Goal: Communication & Community: Participate in discussion

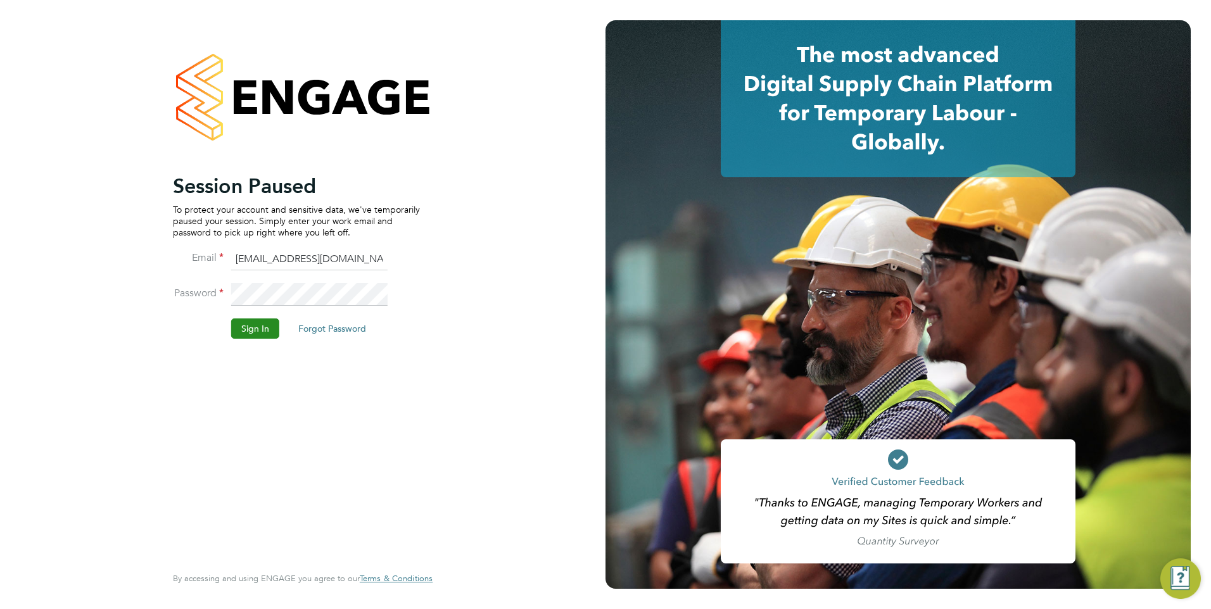
click at [270, 336] on button "Sign In" at bounding box center [255, 329] width 48 height 20
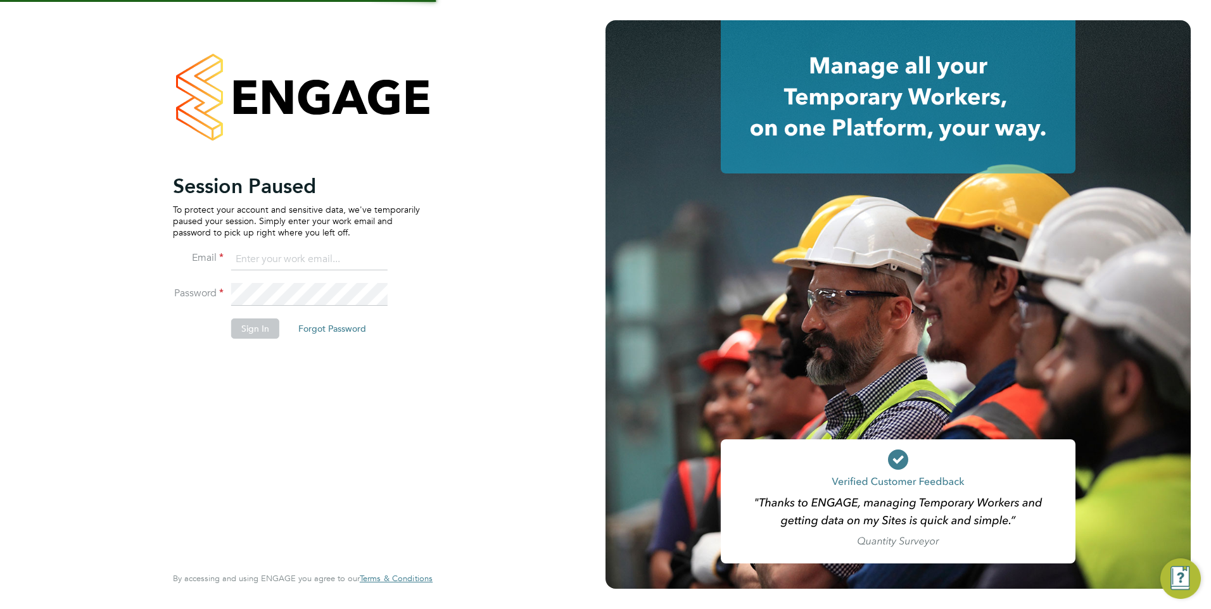
type input "[EMAIL_ADDRESS][DOMAIN_NAME]"
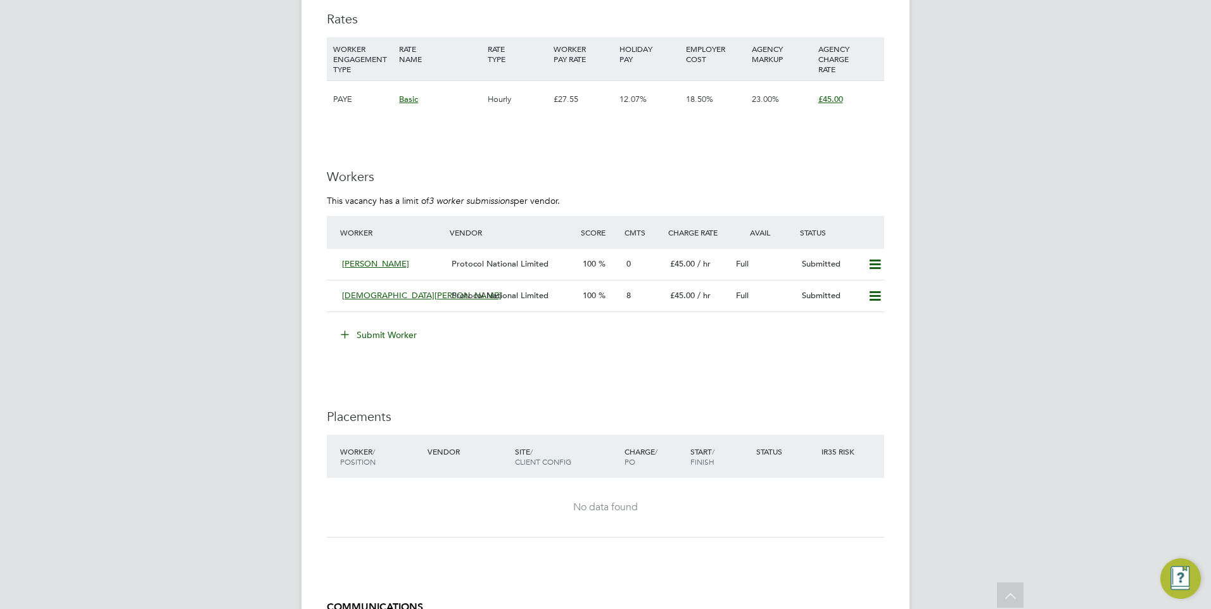
scroll to position [1823, 0]
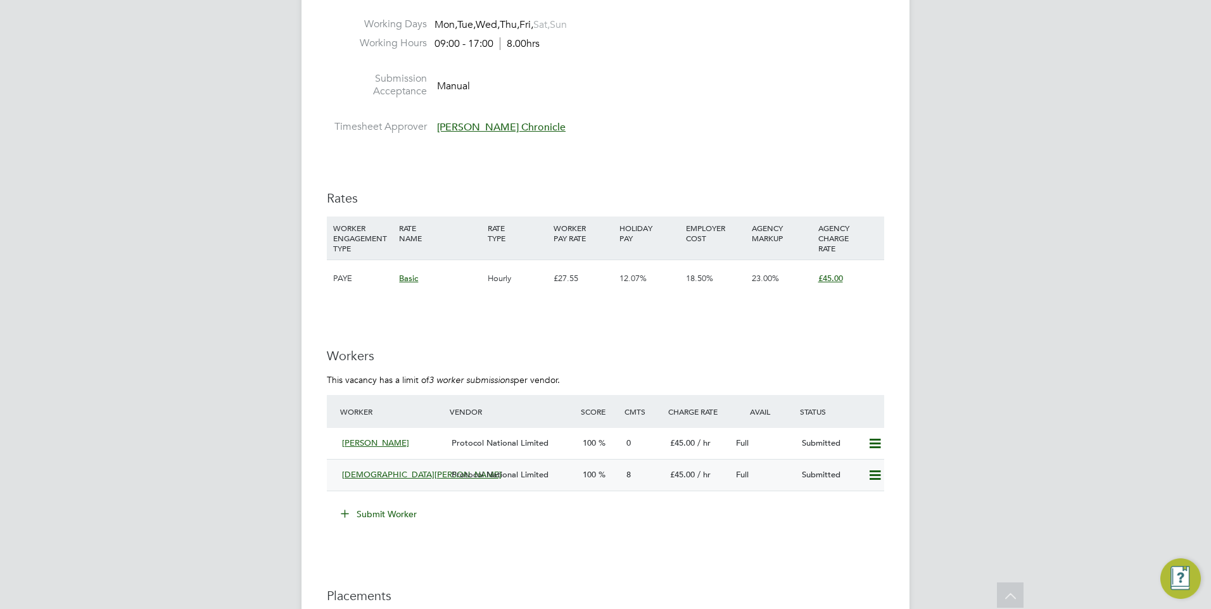
click at [635, 472] on div "8" at bounding box center [643, 475] width 44 height 21
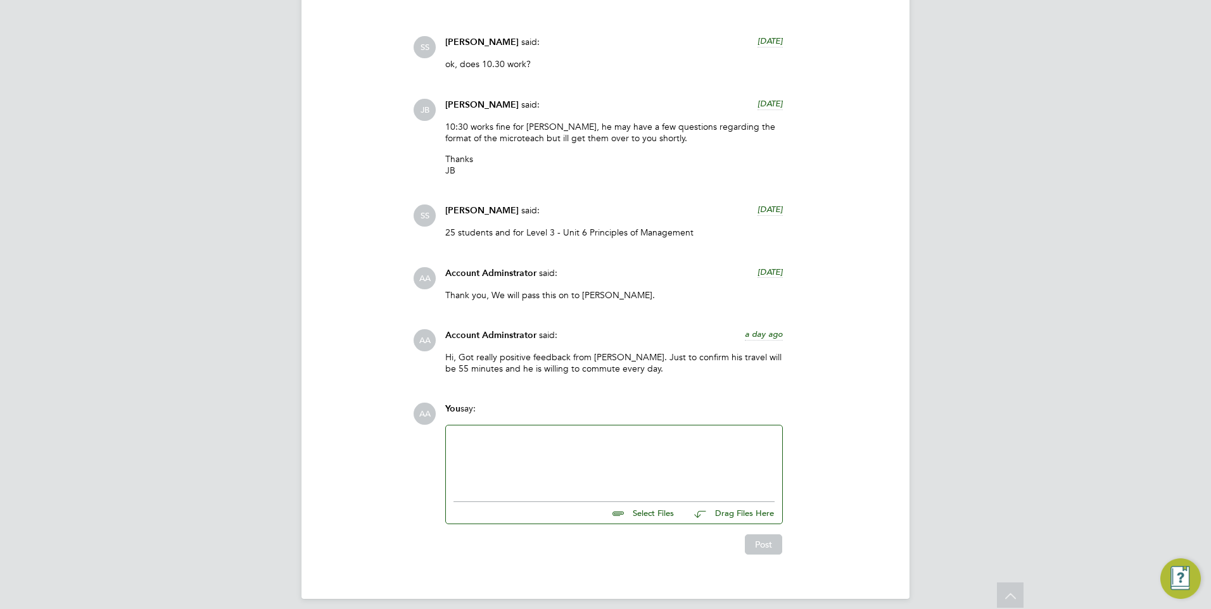
scroll to position [1623, 0]
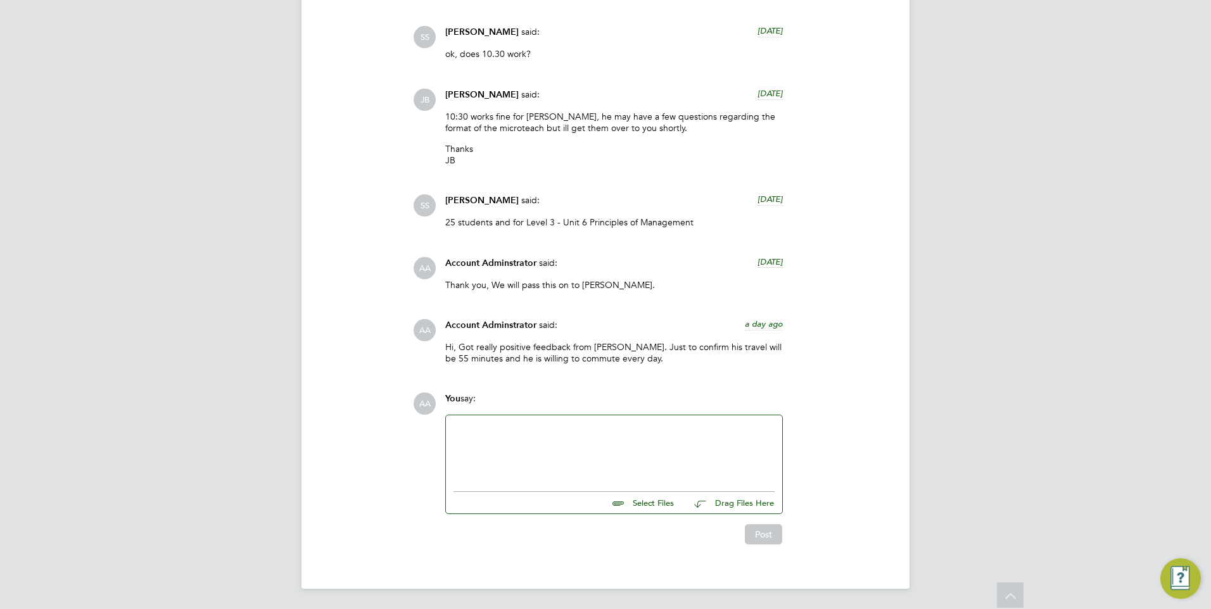
click at [566, 427] on div at bounding box center [613, 450] width 321 height 54
click at [574, 440] on div "Hi, Did you have any feedback on [PERSON_NAME]. He is keen to proceed subject t…" at bounding box center [613, 450] width 321 height 54
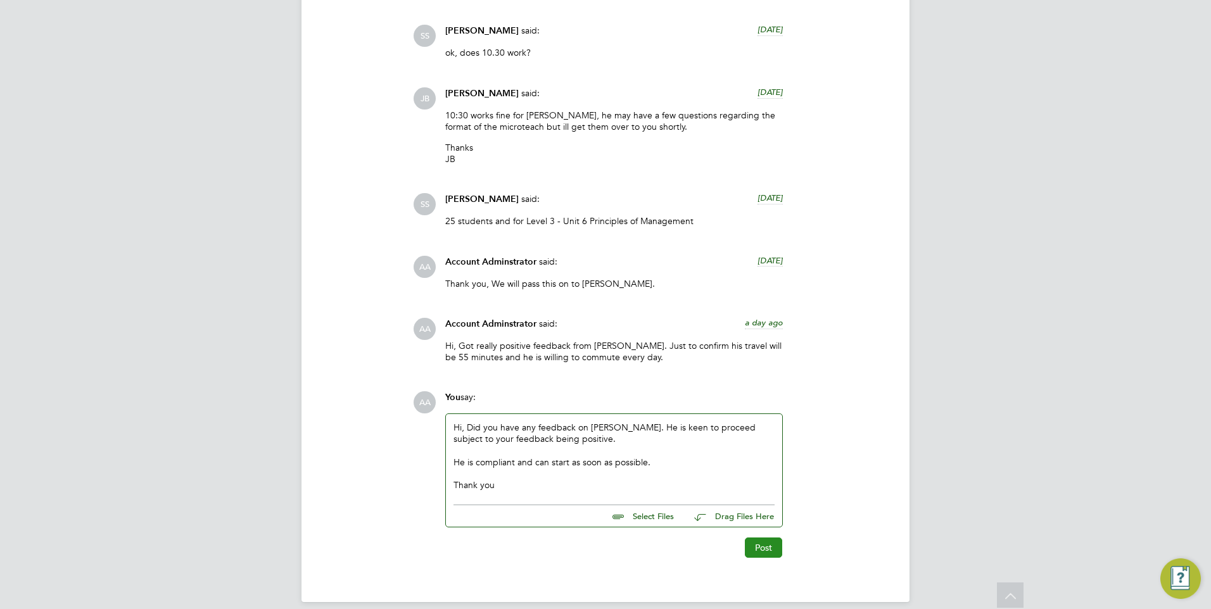
click at [768, 551] on button "Post" at bounding box center [763, 548] width 37 height 20
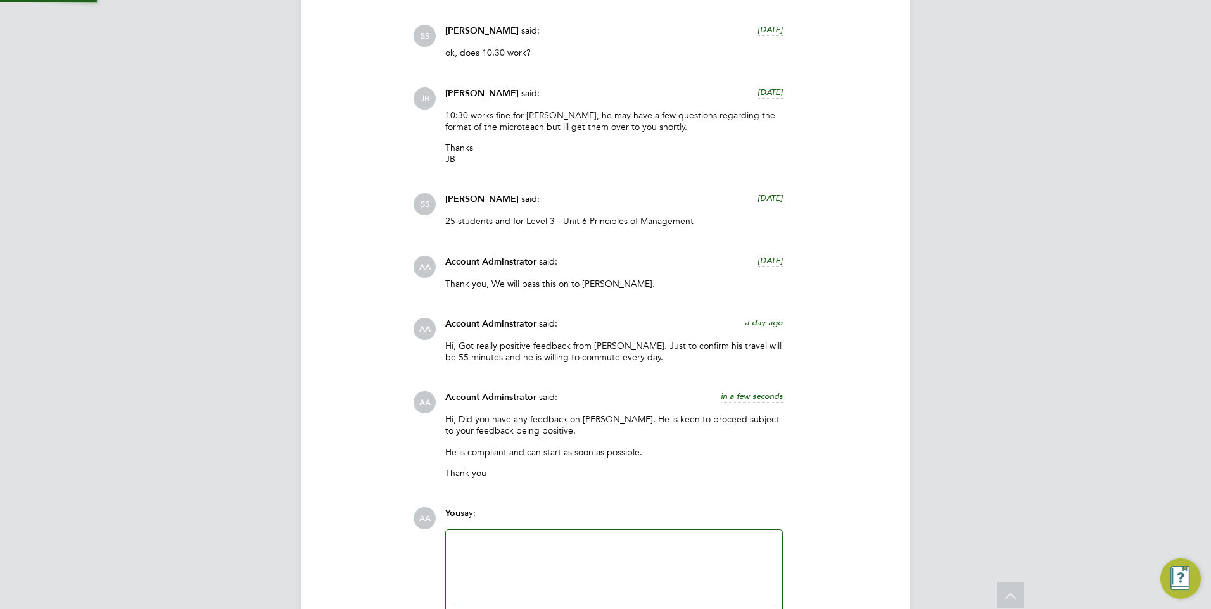
scroll to position [1739, 0]
